Goal: Obtain resource: Download file/media

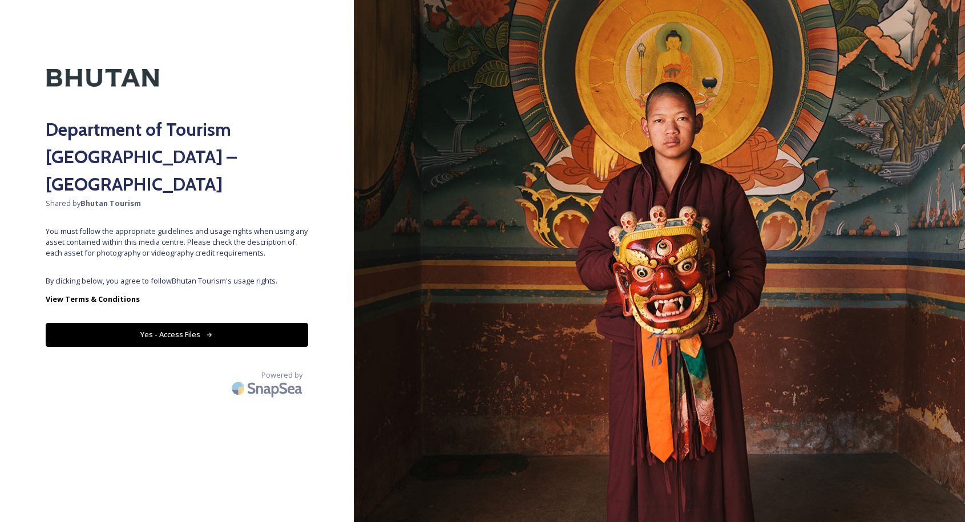
click at [257, 323] on button "Yes - Access Files" at bounding box center [177, 334] width 263 height 23
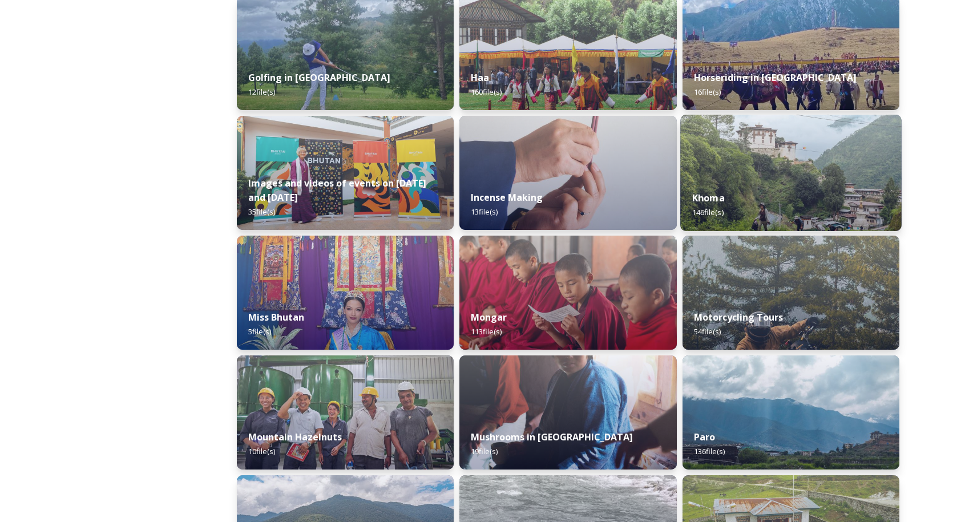
scroll to position [667, 0]
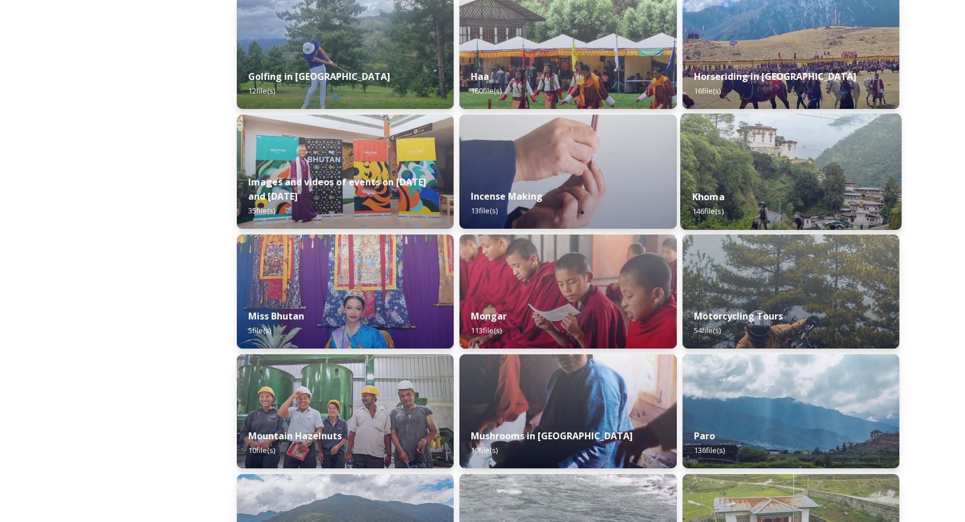
click at [775, 176] on img at bounding box center [792, 172] width 222 height 116
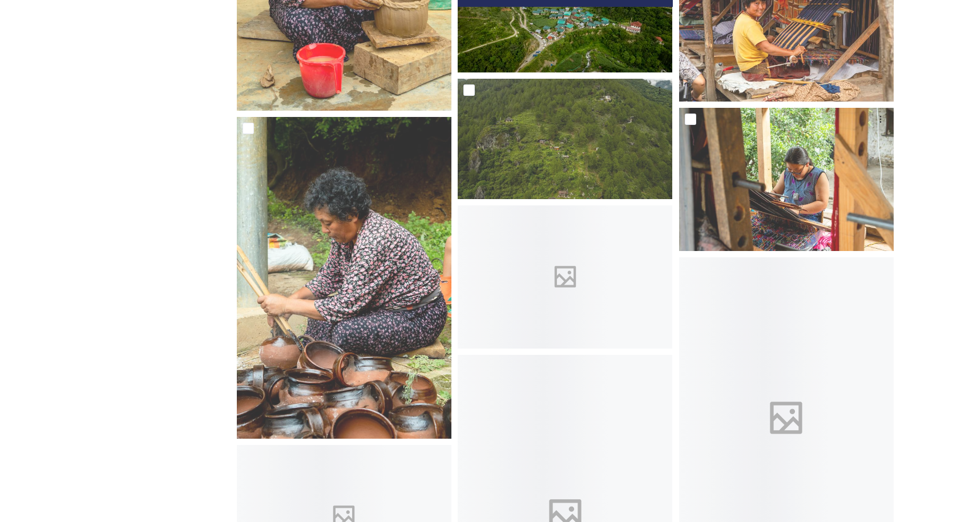
scroll to position [7237, 0]
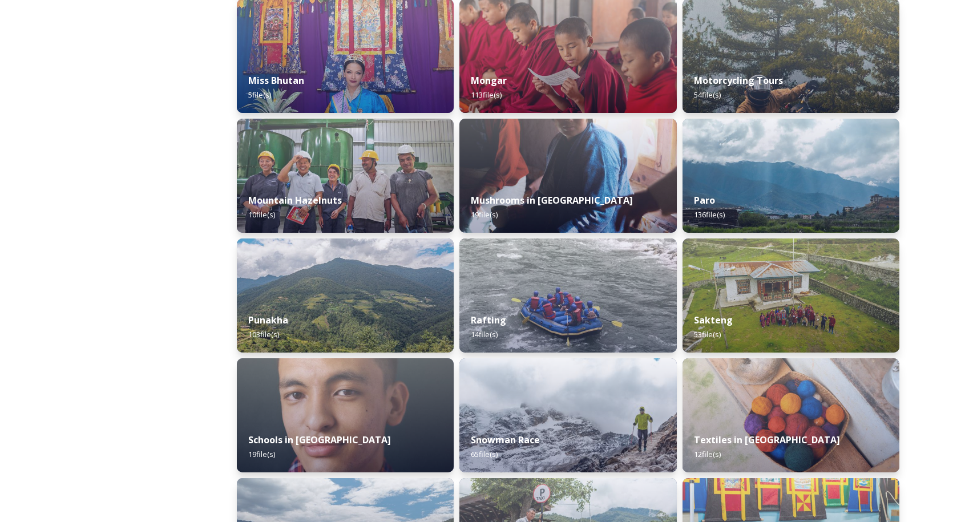
scroll to position [909, 0]
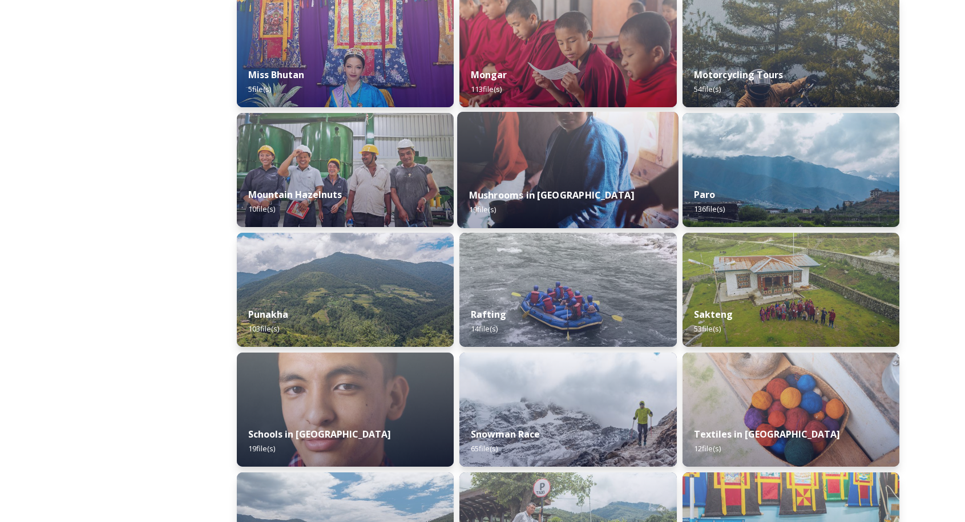
click at [602, 190] on div "Mushrooms in [GEOGRAPHIC_DATA] 19 file(s)" at bounding box center [569, 202] width 222 height 52
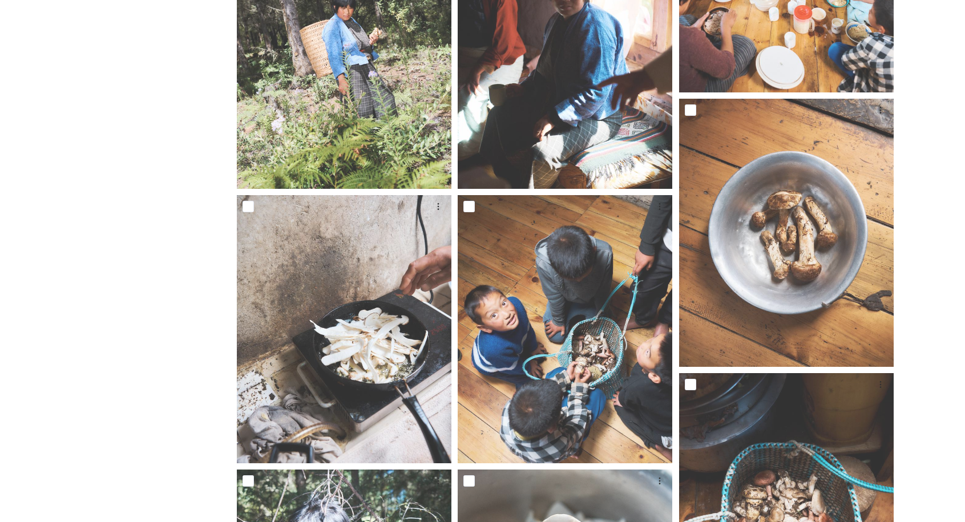
scroll to position [1125, 0]
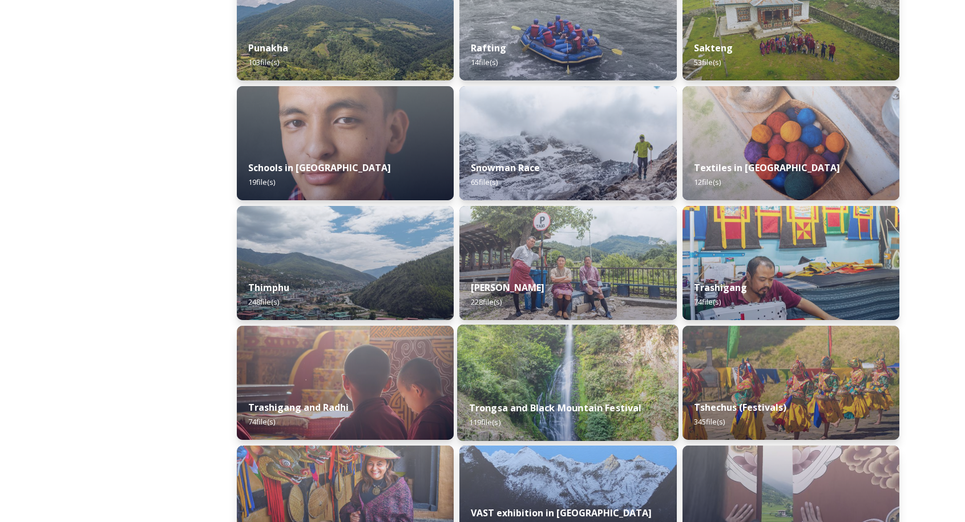
scroll to position [1203, 0]
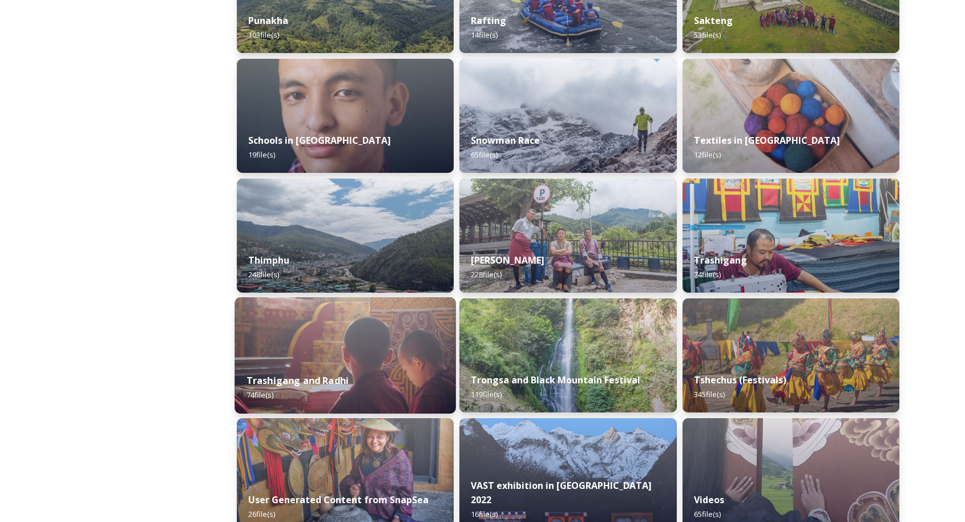
click at [372, 395] on div "Trashigang and Radhi 74 file(s)" at bounding box center [346, 388] width 222 height 52
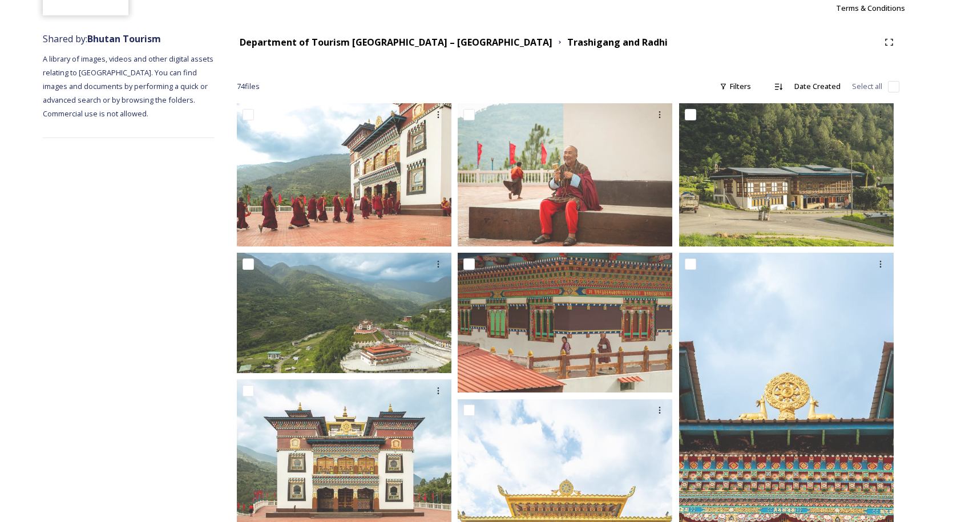
scroll to position [114, 0]
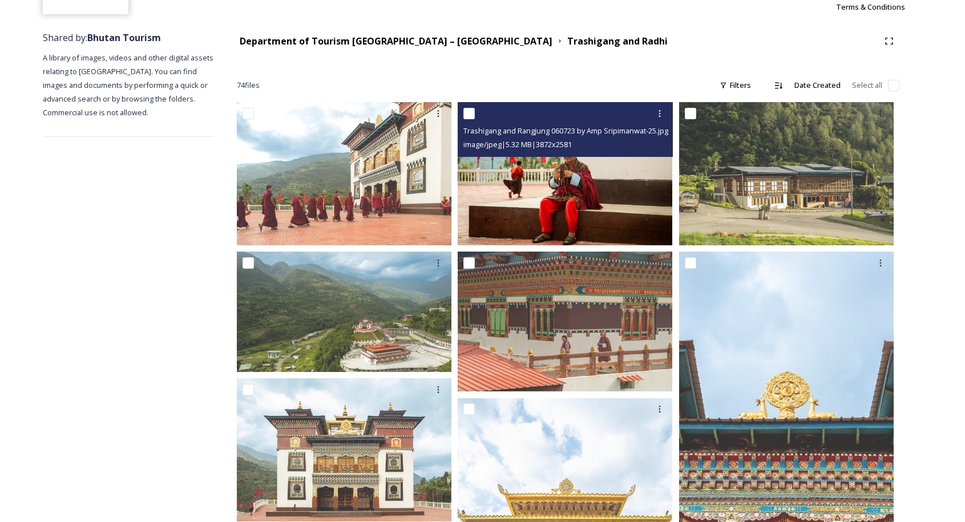
click at [586, 193] on img at bounding box center [565, 173] width 215 height 143
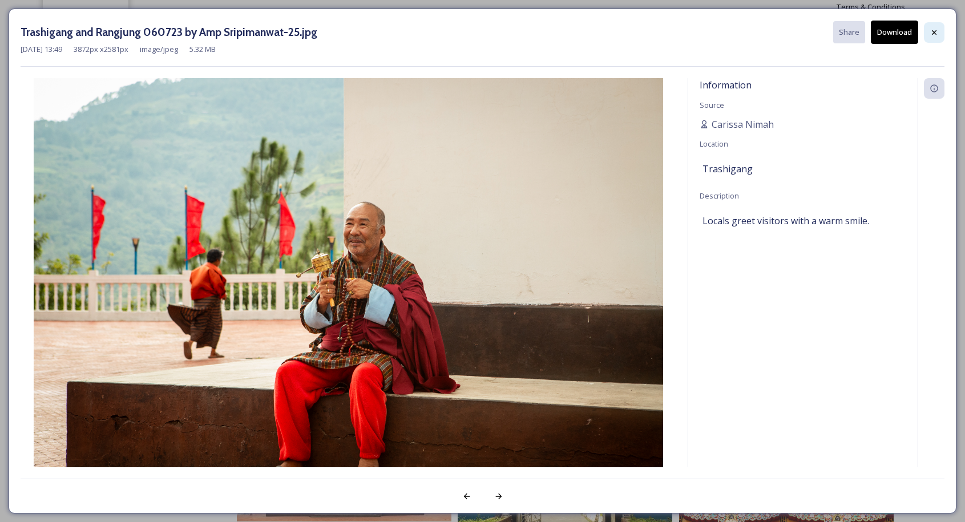
click at [940, 31] on div at bounding box center [934, 32] width 21 height 21
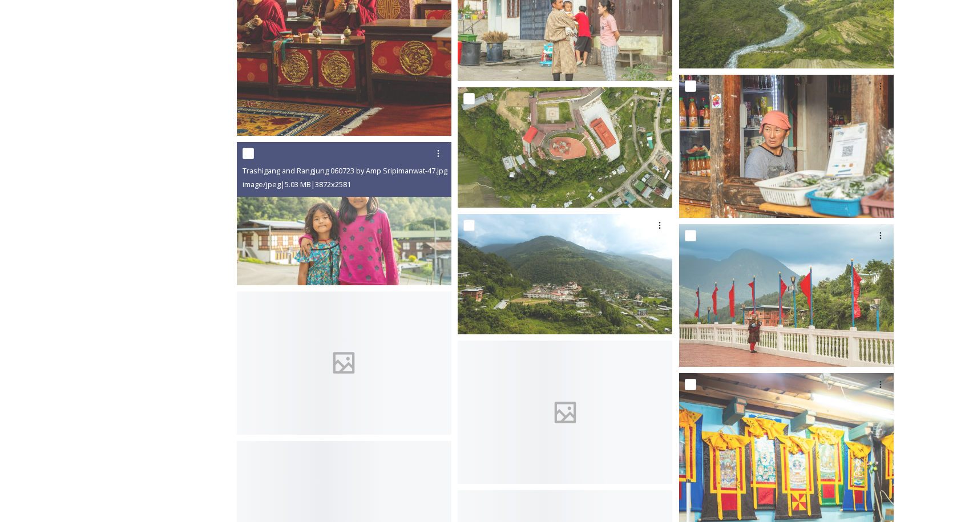
scroll to position [2129, 0]
